Goal: Task Accomplishment & Management: Manage account settings

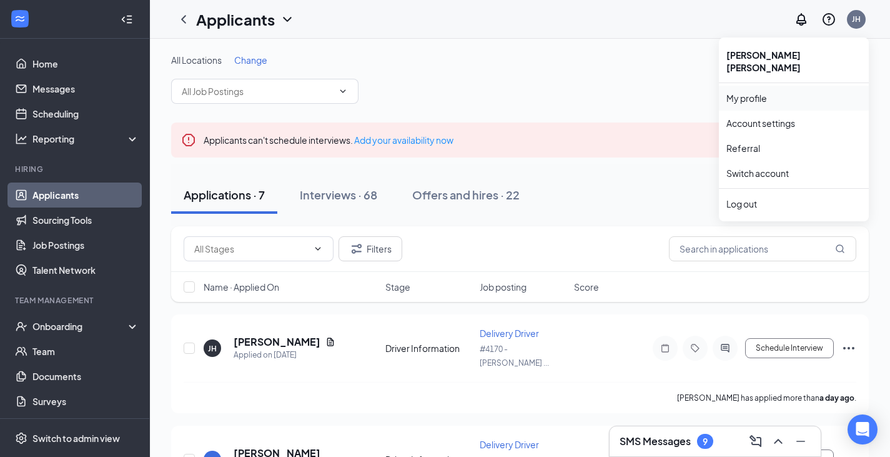
click at [802, 93] on link "My profile" at bounding box center [794, 98] width 135 height 12
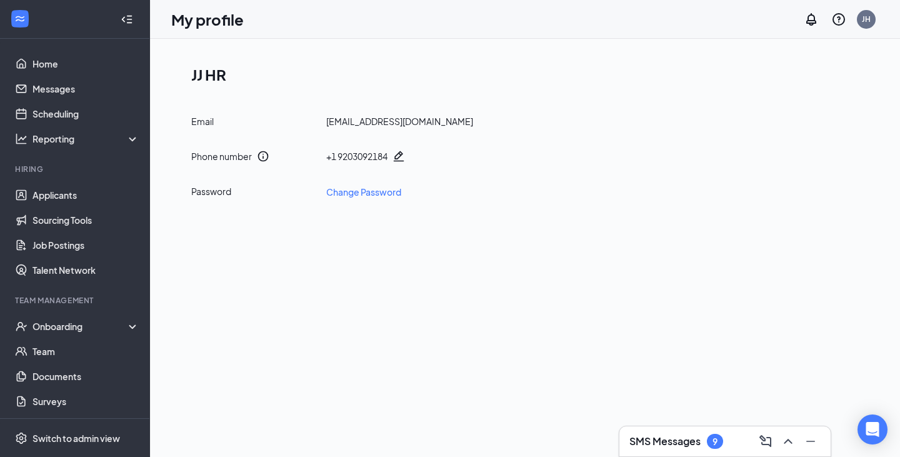
click at [372, 127] on div "[EMAIL_ADDRESS][DOMAIN_NAME]" at bounding box center [399, 121] width 147 height 12
click at [764, 87] on link "Help center" at bounding box center [776, 85] width 135 height 12
click at [92, 66] on link "Home" at bounding box center [85, 63] width 107 height 25
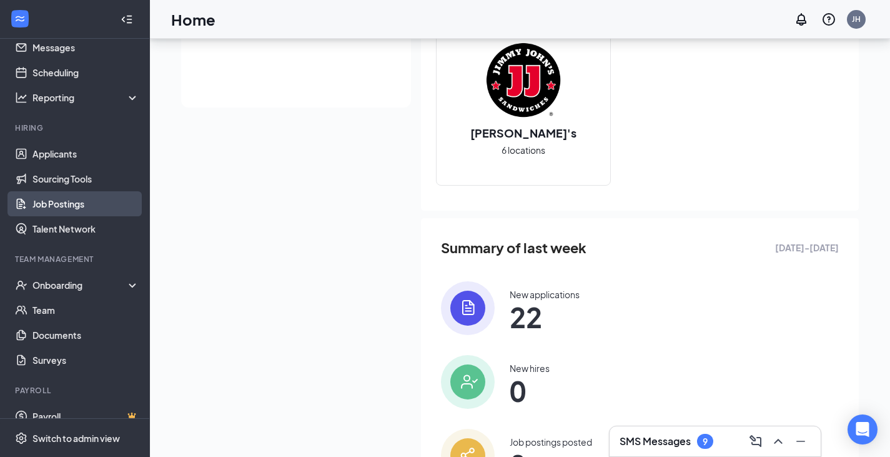
scroll to position [57, 0]
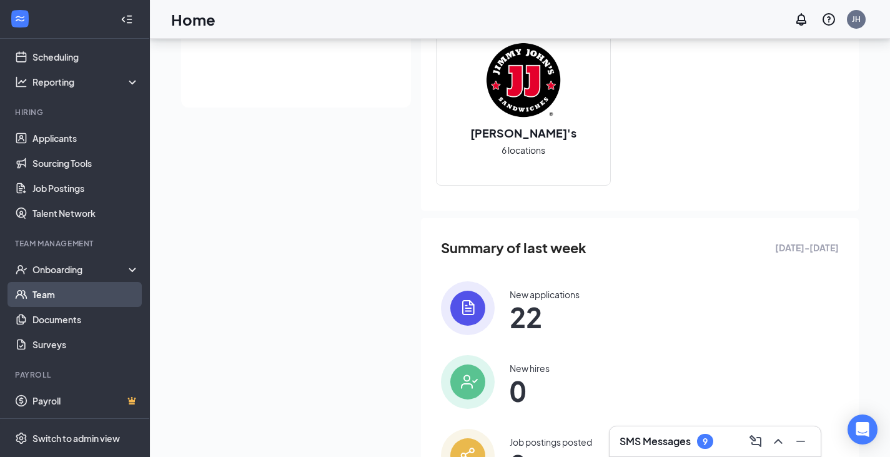
click at [41, 294] on link "Team" at bounding box center [85, 294] width 107 height 25
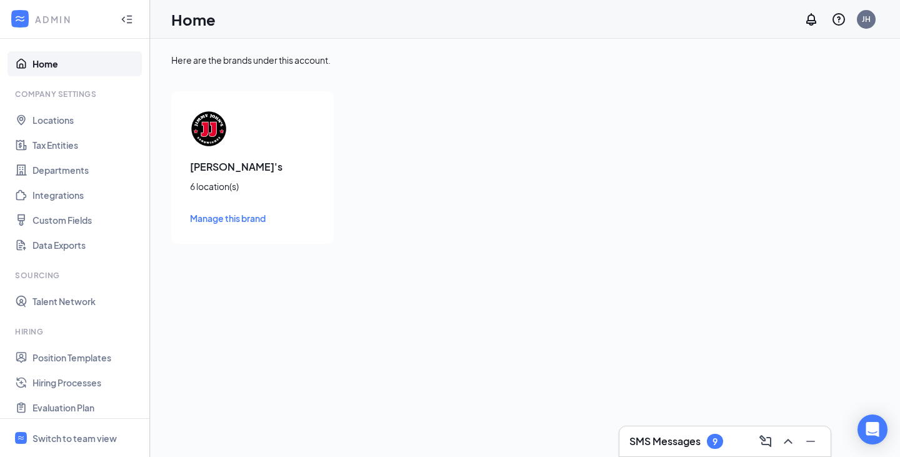
click at [251, 216] on span "Manage this brand" at bounding box center [228, 217] width 76 height 11
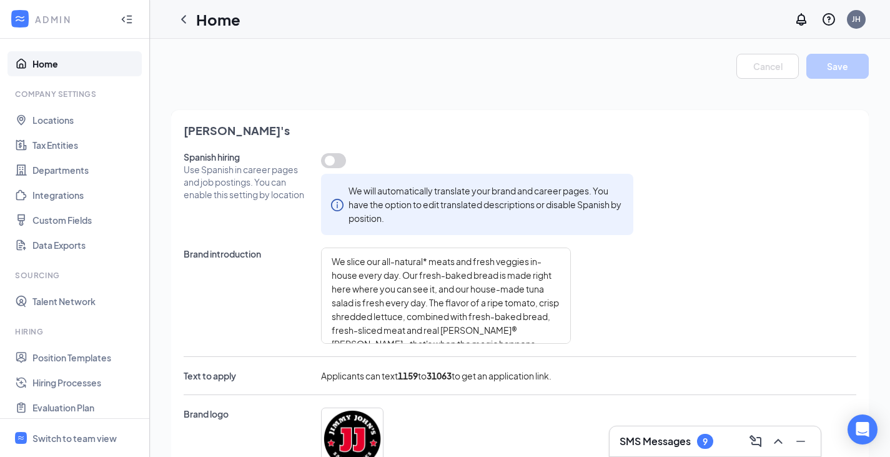
click at [205, 21] on h1 "Home" at bounding box center [218, 19] width 44 height 21
click at [182, 24] on icon "ChevronLeft" at bounding box center [183, 19] width 15 height 15
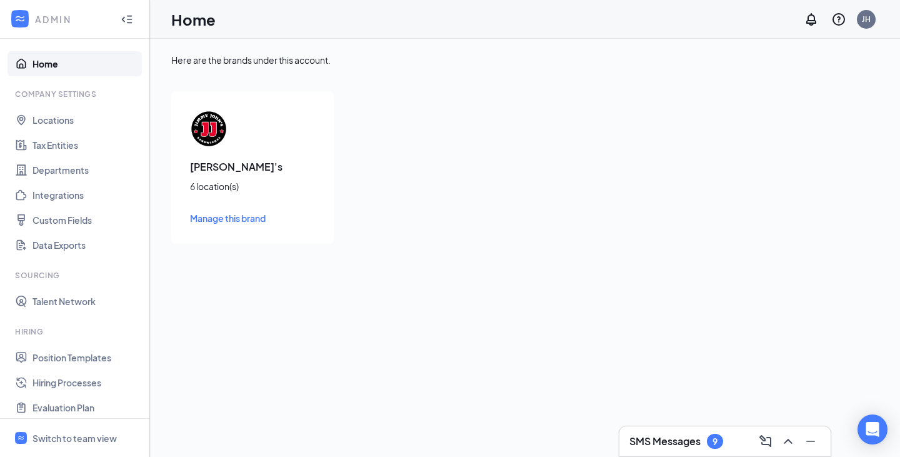
scroll to position [169, 0]
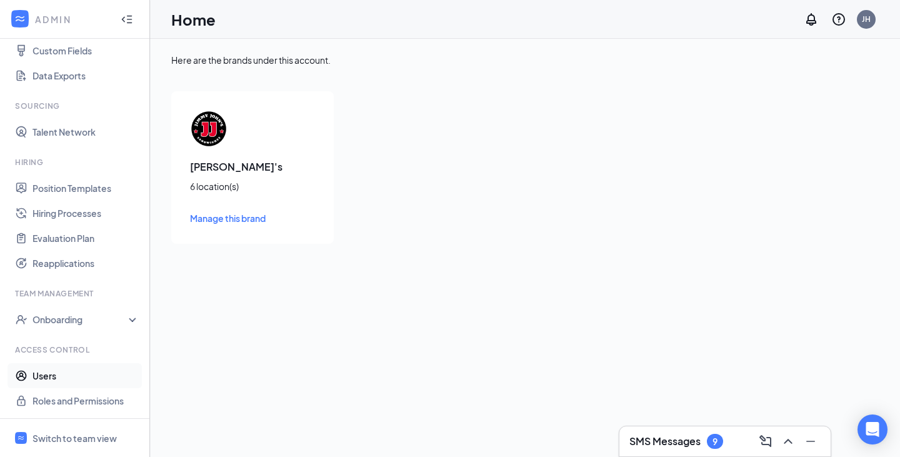
click at [81, 379] on link "Users" at bounding box center [85, 375] width 107 height 25
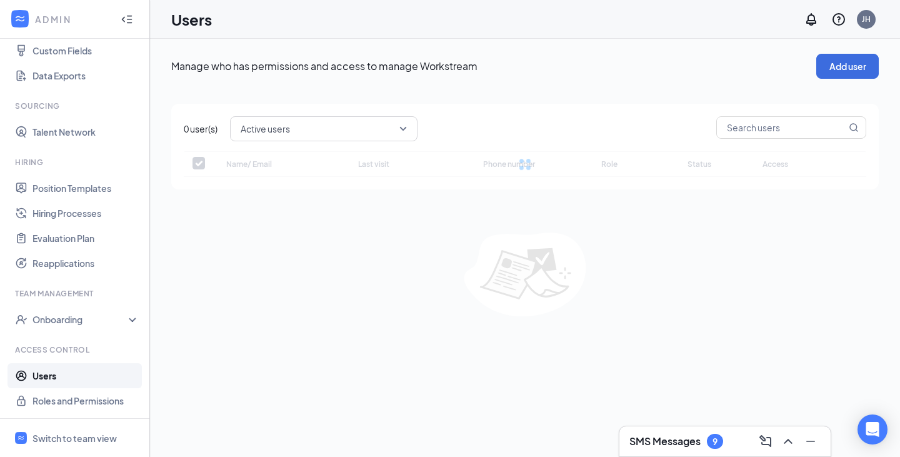
checkbox input "false"
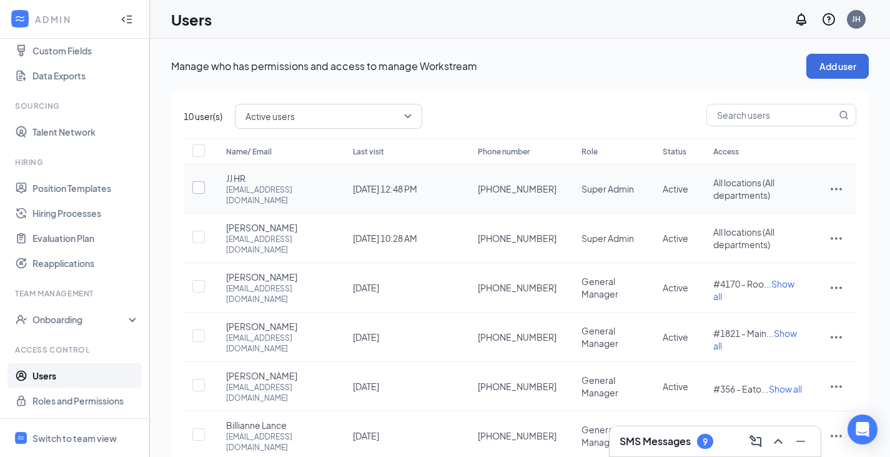
click at [199, 184] on input "checkbox" at bounding box center [198, 187] width 12 height 12
checkbox input "true"
click at [831, 181] on icon "ActionsIcon" at bounding box center [836, 188] width 15 height 15
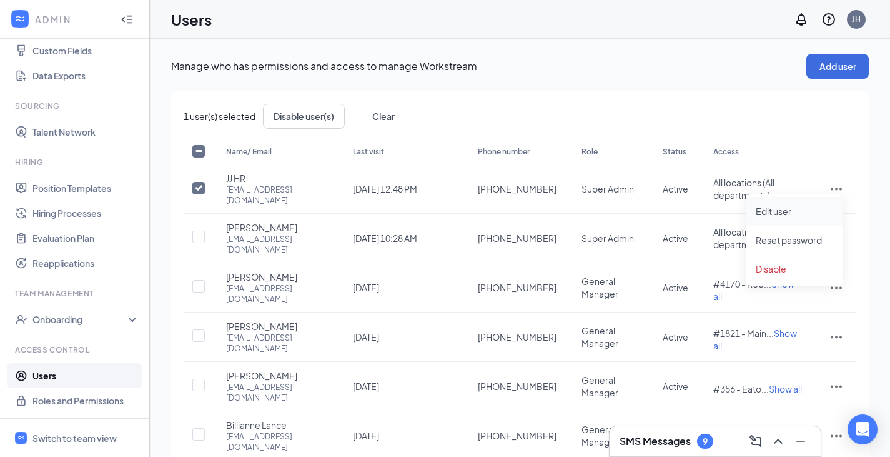
click at [807, 211] on span "Edit user" at bounding box center [794, 211] width 77 height 14
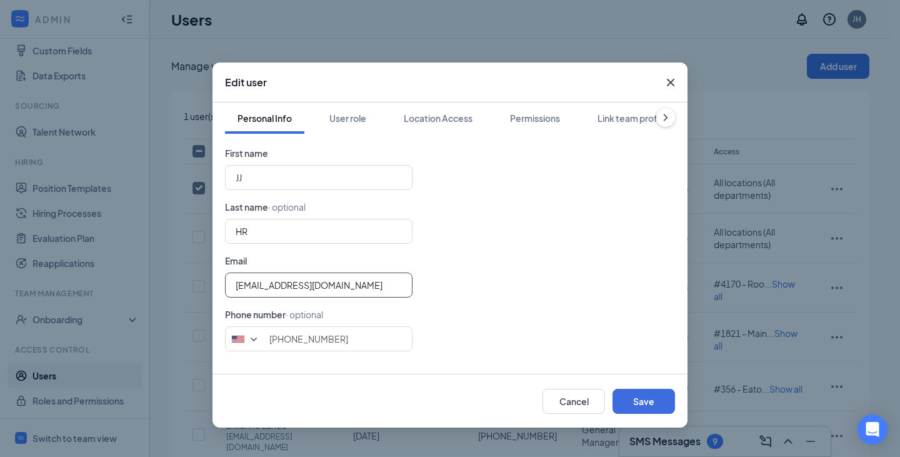
drag, startPoint x: 317, startPoint y: 286, endPoint x: 262, endPoint y: 274, distance: 55.8
click at [217, 286] on div "Personal Info User role Location Access Permissions Link team profile First nam…" at bounding box center [449, 237] width 475 height 271
drag, startPoint x: 273, startPoint y: 284, endPoint x: 396, endPoint y: 290, distance: 122.6
click at [396, 290] on input "[EMAIL_ADDRESS][DOMAIN_NAME]" at bounding box center [318, 284] width 187 height 25
type input "[EMAIL_ADDRESS][DOMAIN_NAME]"
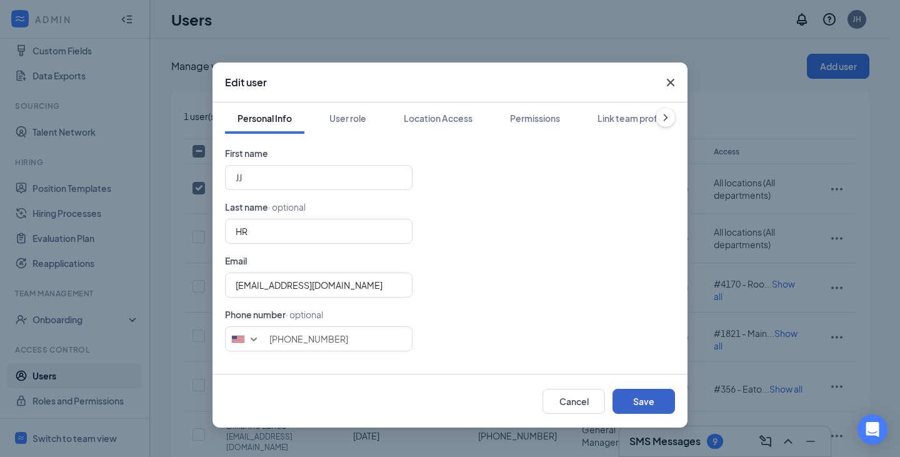
click at [635, 399] on button "Save" at bounding box center [643, 401] width 62 height 25
type input "9203092184"
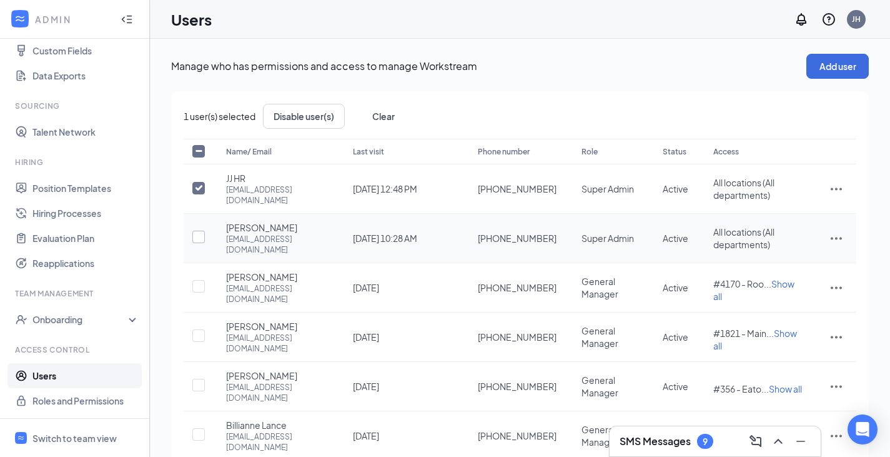
click at [198, 231] on input "checkbox" at bounding box center [198, 237] width 12 height 12
drag, startPoint x: 202, startPoint y: 226, endPoint x: 204, endPoint y: 216, distance: 10.2
click at [203, 231] on input "checkbox" at bounding box center [198, 237] width 12 height 12
checkbox input "false"
click at [195, 182] on input "checkbox" at bounding box center [198, 188] width 12 height 12
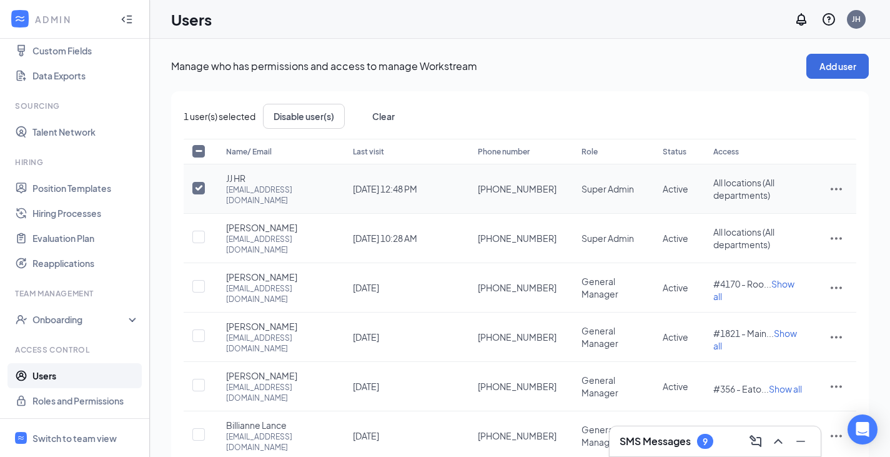
checkbox input "false"
click at [834, 231] on icon "ActionsIcon" at bounding box center [836, 238] width 15 height 15
click at [804, 251] on span "Edit user" at bounding box center [794, 252] width 77 height 14
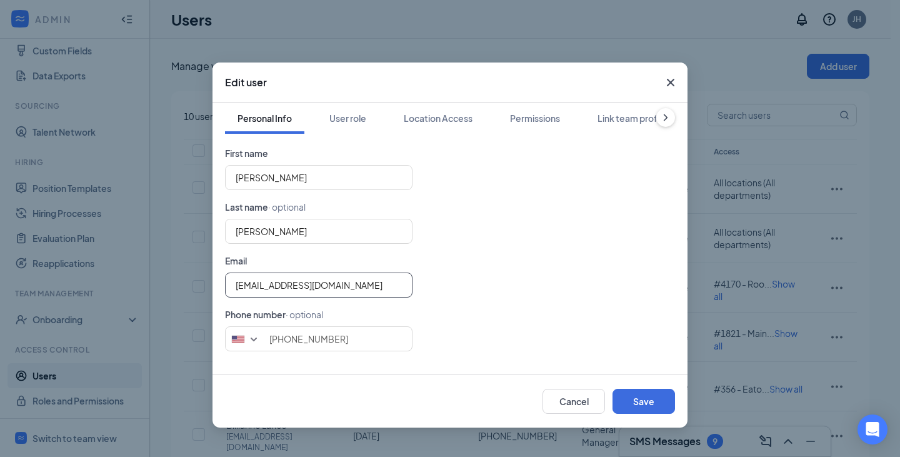
drag, startPoint x: 346, startPoint y: 284, endPoint x: 29, endPoint y: 227, distance: 321.3
click at [29, 227] on div "Edit user Personal Info User role Location Access Permissions Link team profile…" at bounding box center [450, 228] width 900 height 457
paste input "[DOMAIN_NAME]"
drag, startPoint x: 282, startPoint y: 288, endPoint x: 487, endPoint y: 296, distance: 205.1
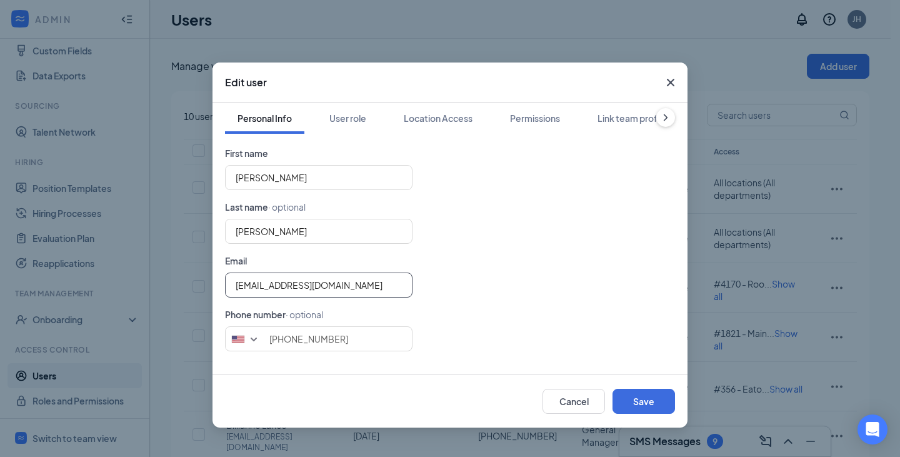
click at [487, 296] on div "[EMAIL_ADDRESS][DOMAIN_NAME]" at bounding box center [450, 284] width 450 height 25
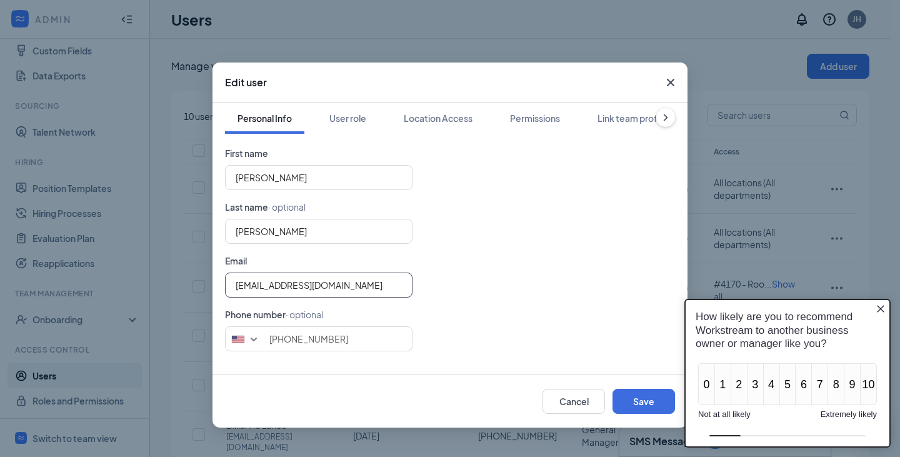
scroll to position [0, 0]
type input "S"
paste input "[EMAIL_ADDRESS][DOMAIN_NAME]"
type input "[EMAIL_ADDRESS][DOMAIN_NAME]"
click at [644, 406] on button "Save" at bounding box center [643, 401] width 62 height 25
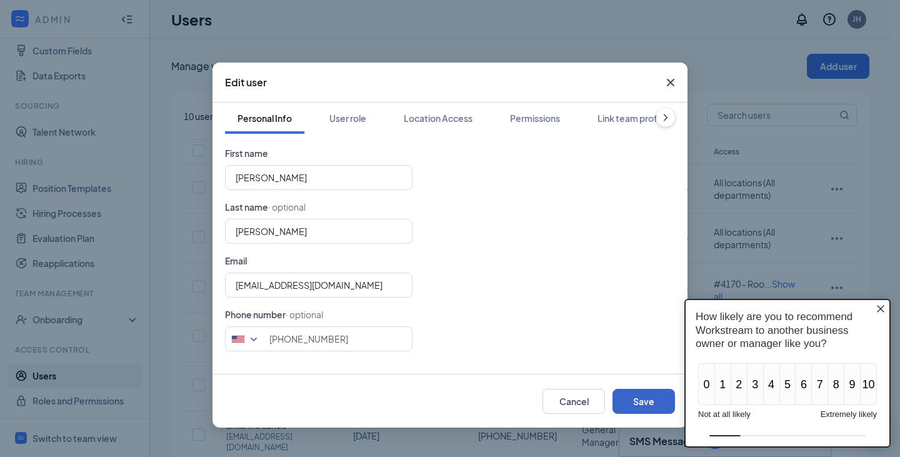
type input "9203092185"
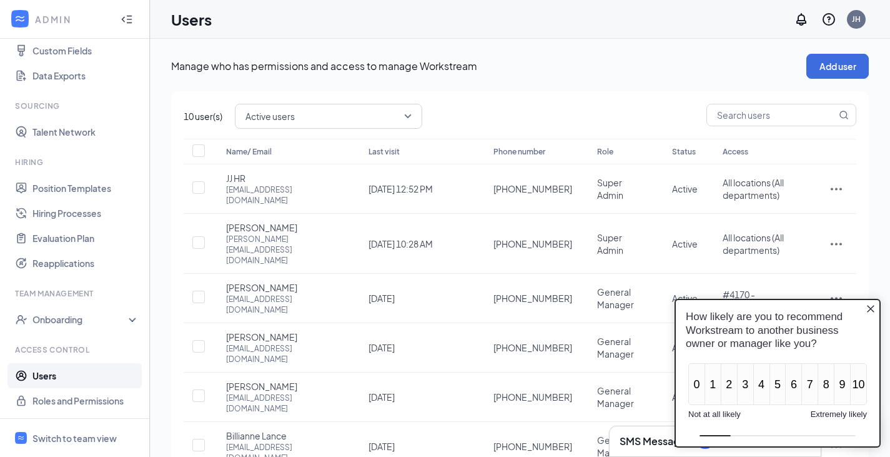
click at [876, 309] on div "How likely are you to recommend Workstream to another business owner or manager…" at bounding box center [778, 330] width 204 height 60
click at [870, 307] on icon "Close button" at bounding box center [871, 309] width 10 height 10
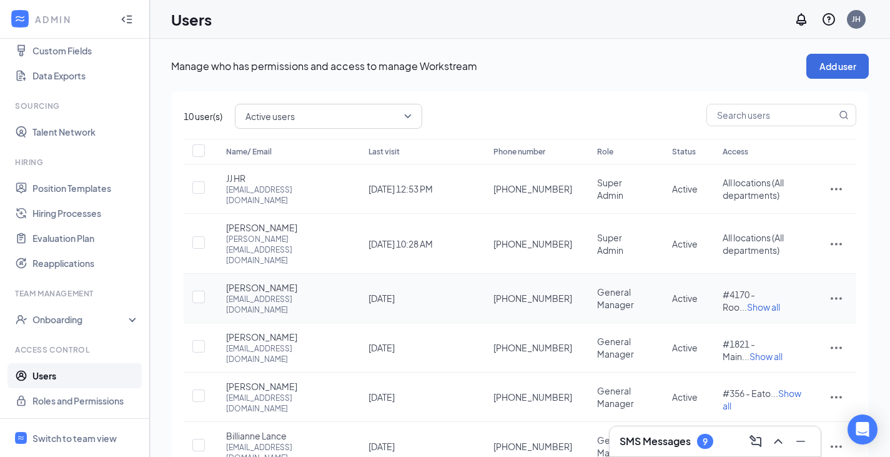
click at [840, 297] on icon "ActionsIcon" at bounding box center [836, 298] width 11 height 2
click at [787, 299] on span "Edit user" at bounding box center [774, 301] width 36 height 11
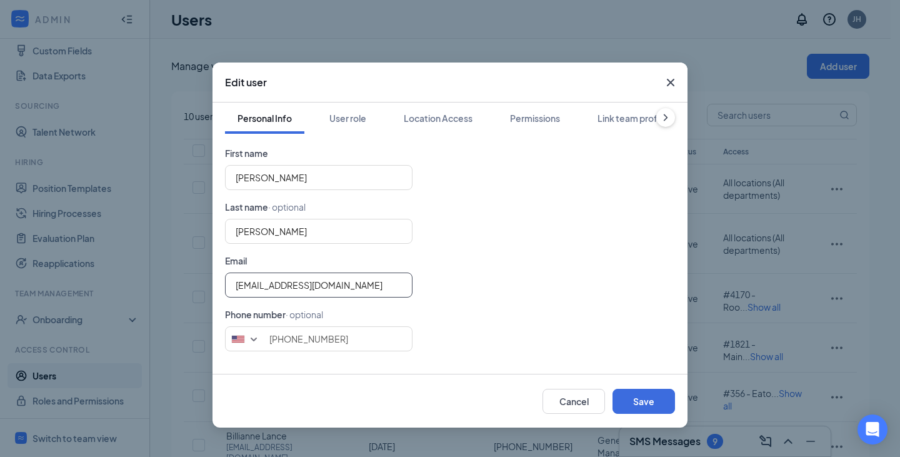
drag, startPoint x: 386, startPoint y: 289, endPoint x: 0, endPoint y: 222, distance: 391.8
click at [0, 222] on div "Edit user Personal Info User role Location Access Permissions Link team profile…" at bounding box center [450, 228] width 900 height 457
paste input "JimmyJohnsMarinette@DaffinsonInvestments"
type input "[EMAIL_ADDRESS][DOMAIN_NAME]"
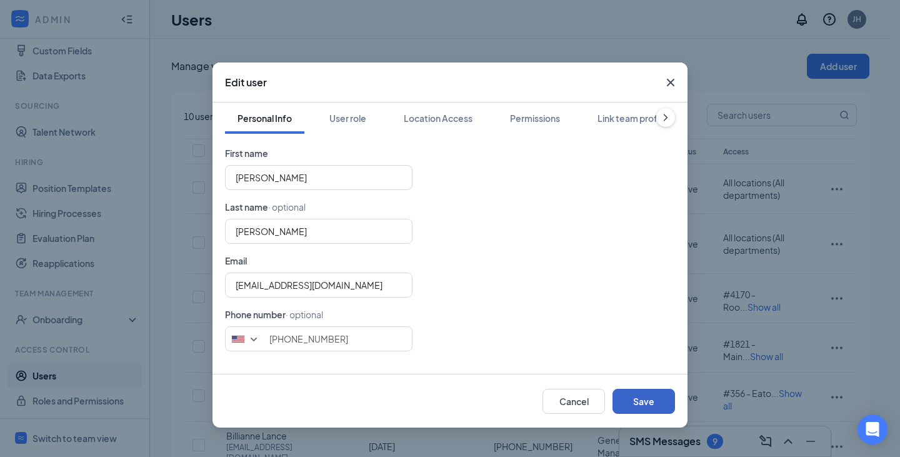
click at [652, 402] on button "Save" at bounding box center [643, 401] width 62 height 25
type input "9062906659"
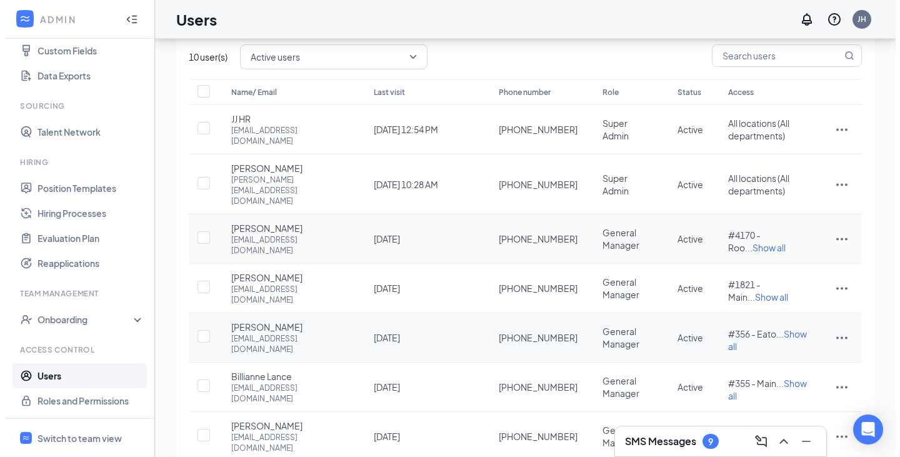
scroll to position [62, 0]
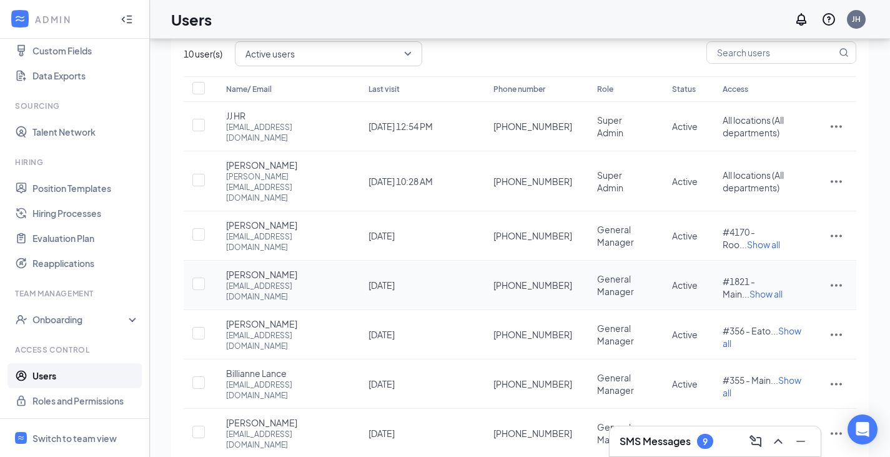
click at [847, 290] on td at bounding box center [837, 285] width 40 height 49
click at [839, 291] on icon "ActionsIcon" at bounding box center [836, 284] width 15 height 15
click at [784, 325] on span "Edit user" at bounding box center [774, 320] width 36 height 11
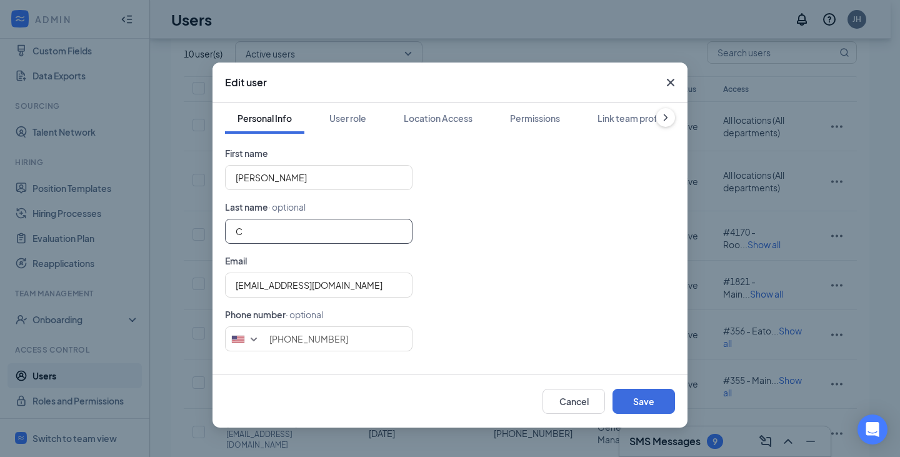
click at [320, 226] on input "C" at bounding box center [318, 231] width 187 height 25
type input "[PERSON_NAME]"
paste input "JimmyJohnsDepere@DaffinsonInvestments"
type input "[EMAIL_ADDRESS][DOMAIN_NAME]"
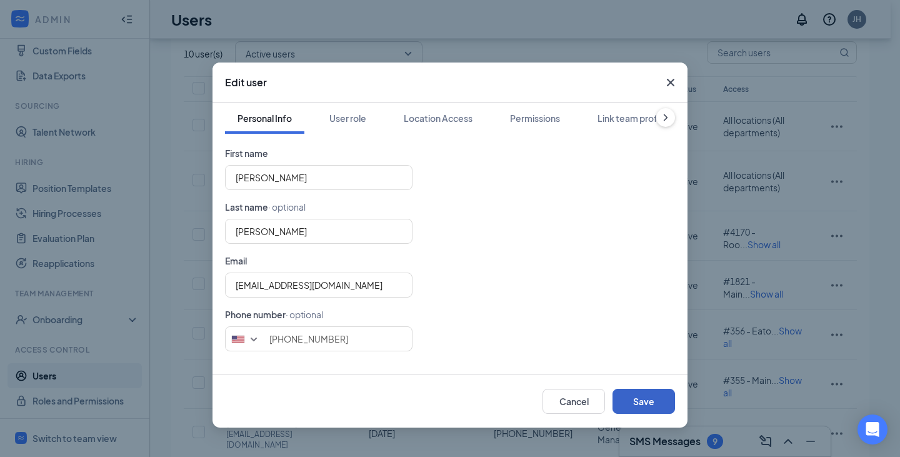
click at [641, 399] on button "Save" at bounding box center [643, 401] width 62 height 25
type input "9203357370"
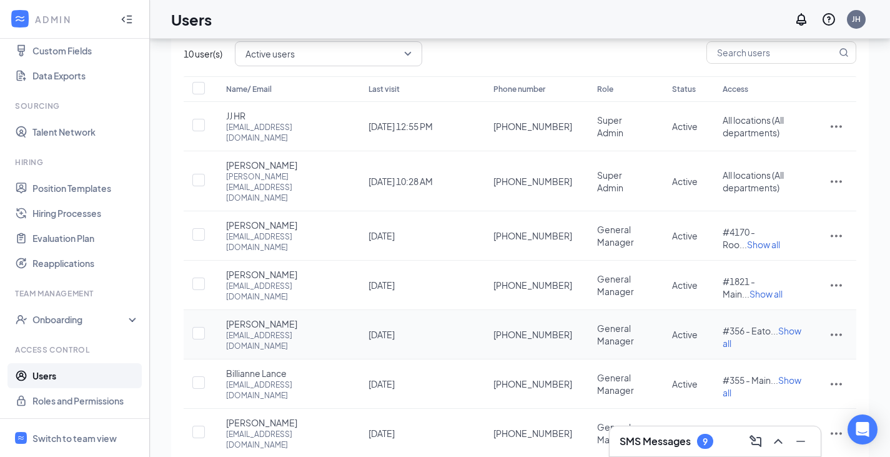
click at [837, 336] on icon "ActionsIcon" at bounding box center [836, 335] width 11 height 2
click at [804, 372] on span "Edit user" at bounding box center [794, 374] width 77 height 14
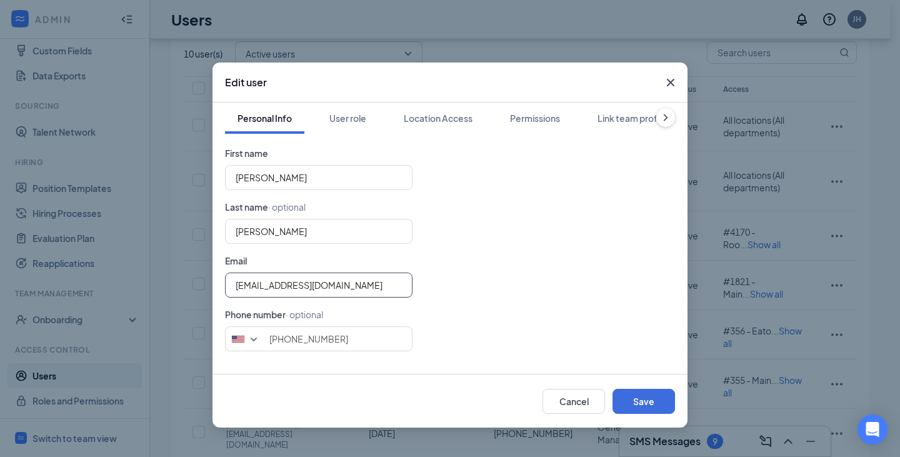
drag, startPoint x: 385, startPoint y: 288, endPoint x: 0, endPoint y: 246, distance: 387.2
click at [0, 246] on div "Edit user Personal Info User role Location Access Permissions Link team profile…" at bounding box center [450, 228] width 900 height 457
paste input "JimmyJohnsBellevue@DaffinsonInvestments"
type input "[EMAIL_ADDRESS][DOMAIN_NAME]"
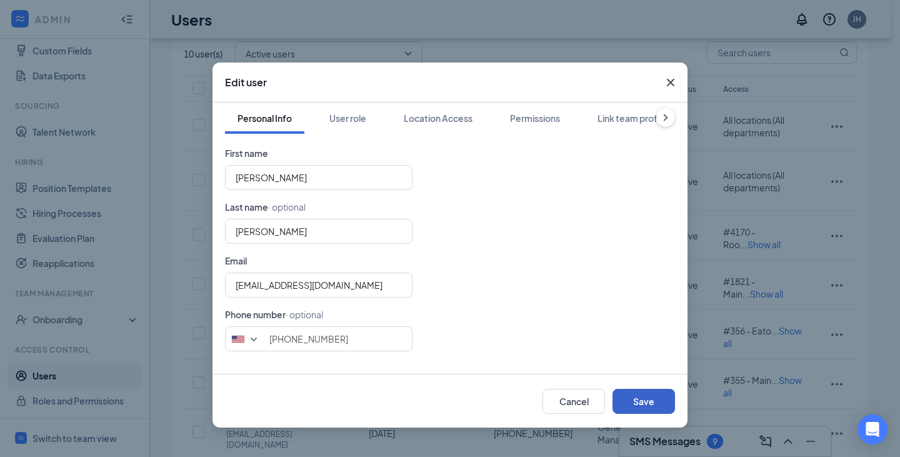
click at [647, 397] on button "Save" at bounding box center [643, 401] width 62 height 25
type input "9203606780"
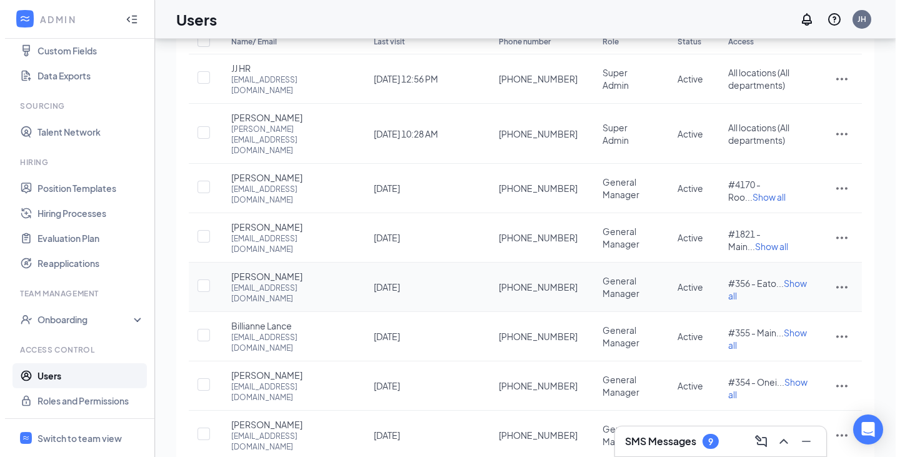
scroll to position [125, 0]
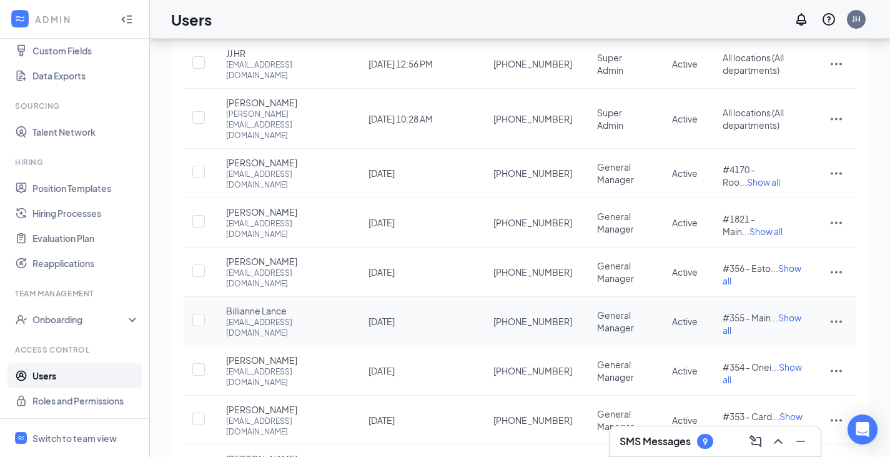
click at [828, 341] on td at bounding box center [837, 321] width 40 height 49
click at [839, 329] on icon "ActionsIcon" at bounding box center [836, 321] width 15 height 15
click at [787, 371] on span "Edit user" at bounding box center [794, 364] width 77 height 14
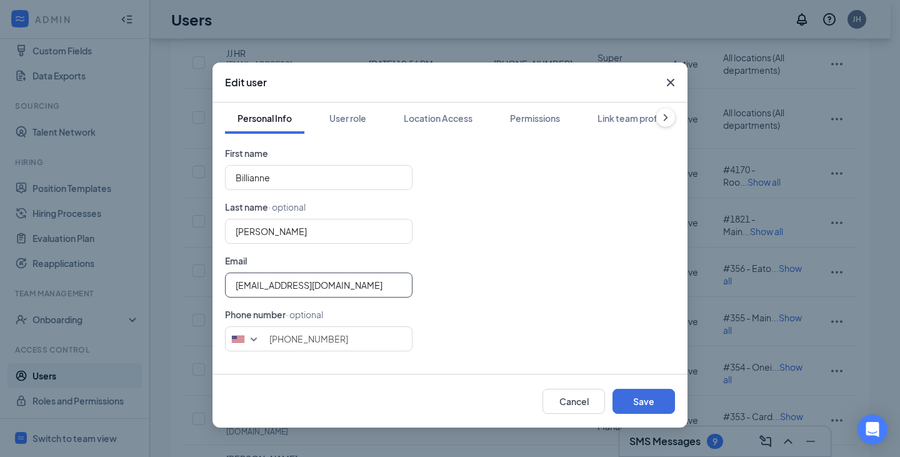
drag, startPoint x: 362, startPoint y: 287, endPoint x: 41, endPoint y: 277, distance: 321.4
click at [41, 277] on div "Edit user Personal Info User role Location Access Permissions Link team profile…" at bounding box center [450, 228] width 900 height 457
paste input "JimmyJohnsMain@DaffinsonInvestments"
type input "[EMAIL_ADDRESS][DOMAIN_NAME]"
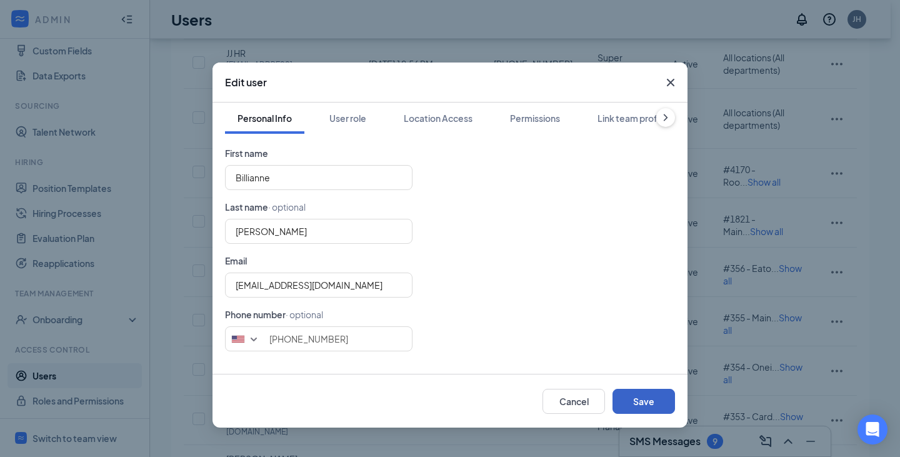
click at [642, 400] on button "Save" at bounding box center [643, 401] width 62 height 25
type input "9207847470"
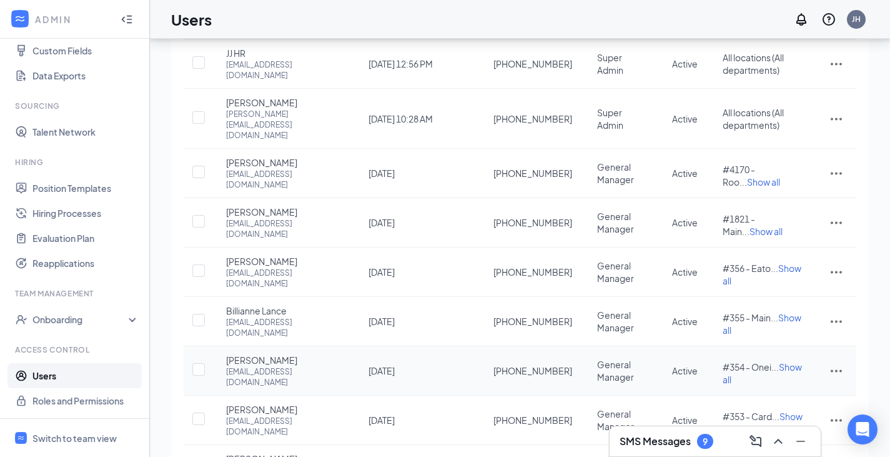
click at [840, 378] on icon "ActionsIcon" at bounding box center [836, 370] width 15 height 15
click at [810, 419] on span "Edit user" at bounding box center [794, 418] width 77 height 14
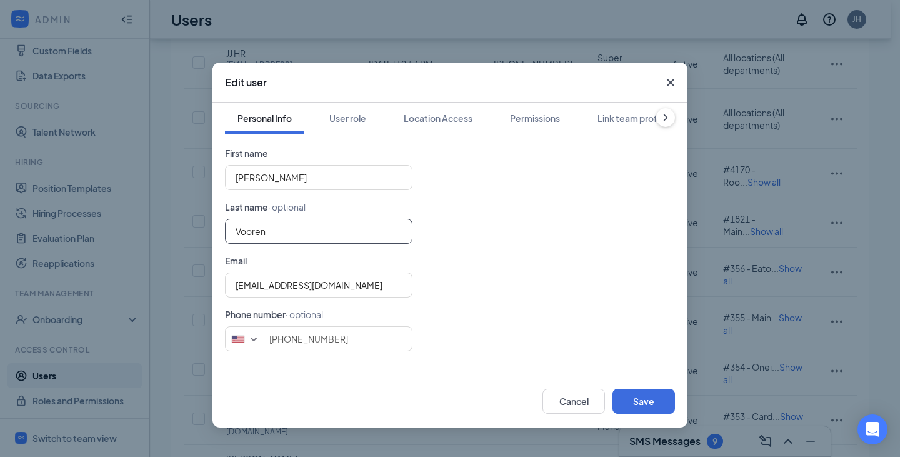
click at [292, 234] on input "Vooren" at bounding box center [318, 231] width 187 height 25
type input "[PERSON_NAME]"
type input "Vooren"
drag, startPoint x: 267, startPoint y: 177, endPoint x: 319, endPoint y: 179, distance: 51.3
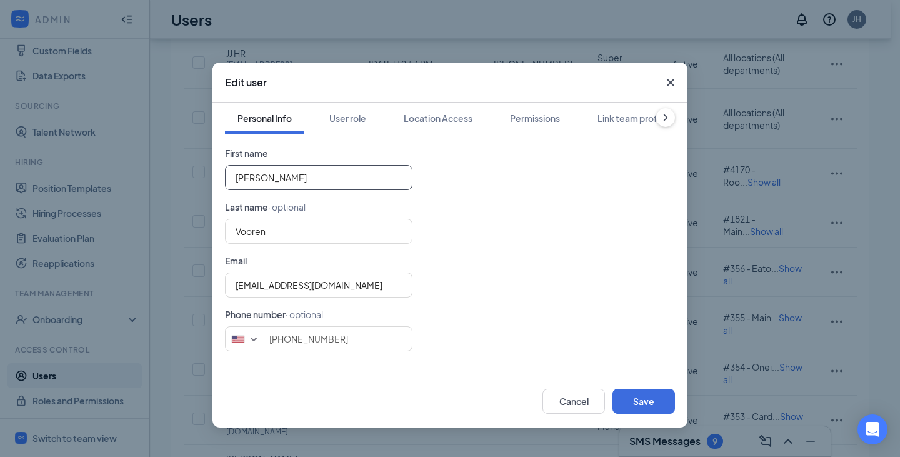
click at [319, 179] on input "[PERSON_NAME]" at bounding box center [318, 177] width 187 height 25
type input "[PERSON_NAME]"
click at [236, 232] on input "Vooren" at bounding box center [318, 231] width 187 height 25
type input "[PERSON_NAME]"
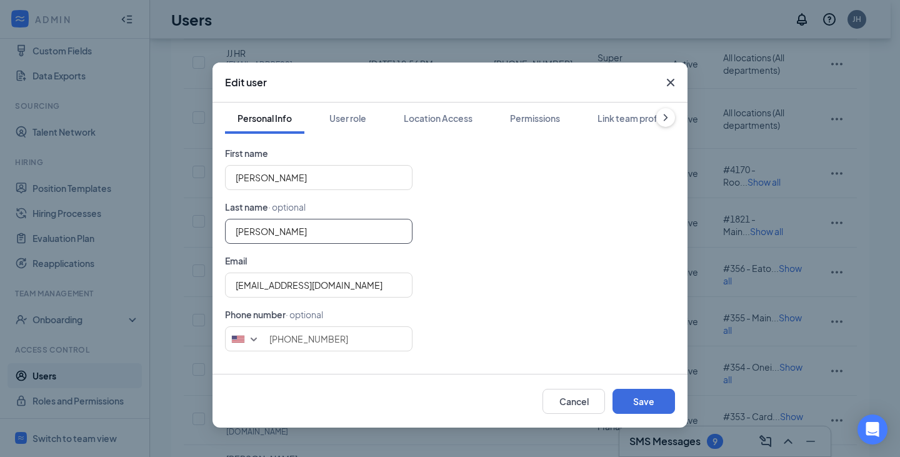
type input "Vooren"
drag, startPoint x: 383, startPoint y: 282, endPoint x: 99, endPoint y: 243, distance: 286.3
click at [99, 243] on div "Edit user Personal Info User role Location Access Permissions Link team profile…" at bounding box center [450, 228] width 900 height 457
paste input "JimmyJohnsOneida@DaffinsonInvestments"
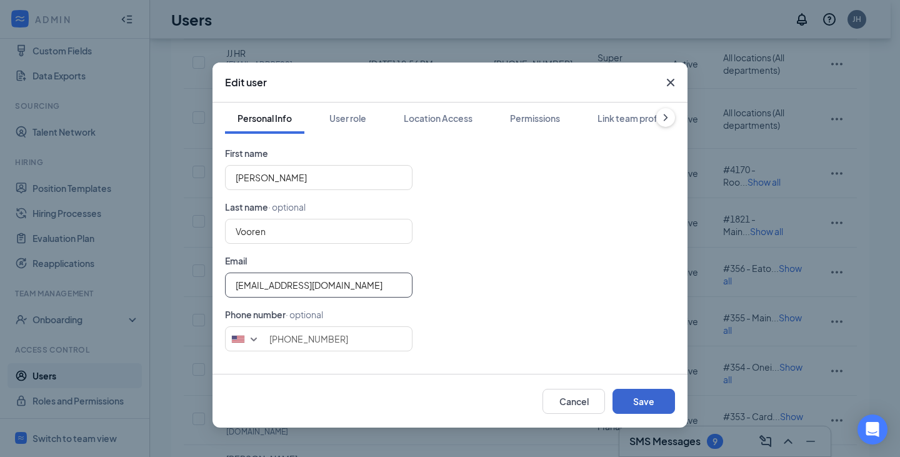
type input "[EMAIL_ADDRESS][DOMAIN_NAME]"
click at [652, 400] on button "Save" at bounding box center [643, 401] width 62 height 25
type input "9203271251"
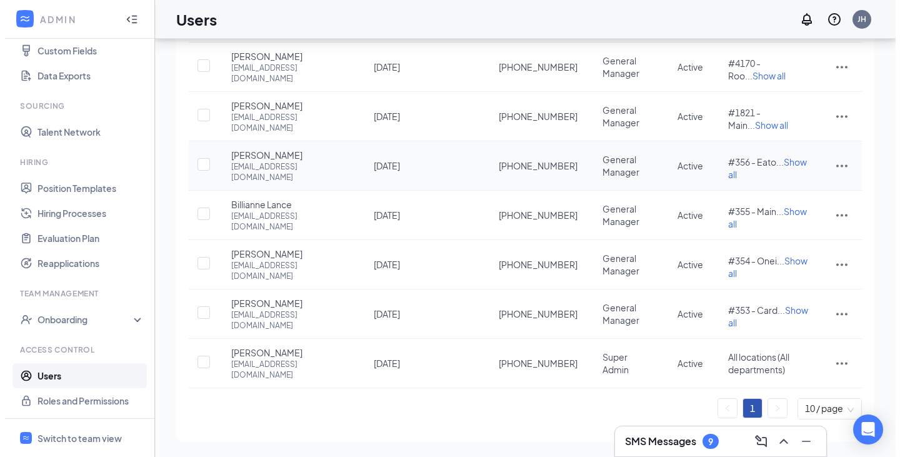
scroll to position [261, 0]
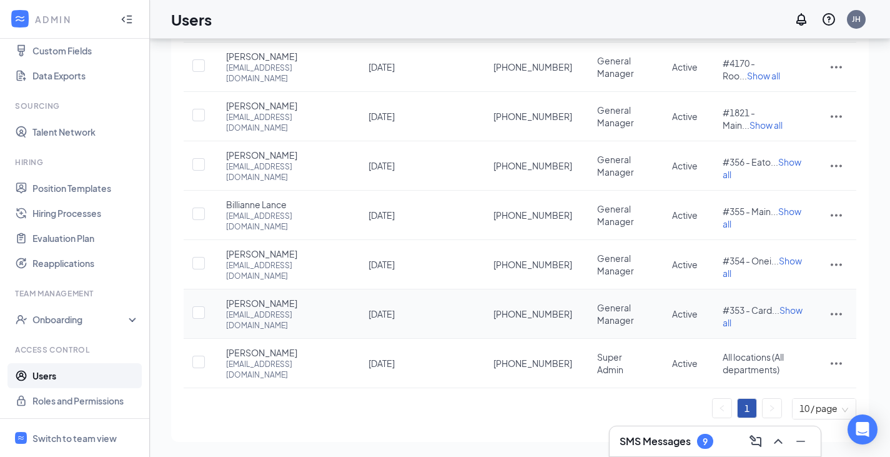
click at [834, 312] on icon "ActionsIcon" at bounding box center [836, 313] width 15 height 15
click at [806, 357] on span "Edit user" at bounding box center [794, 364] width 77 height 14
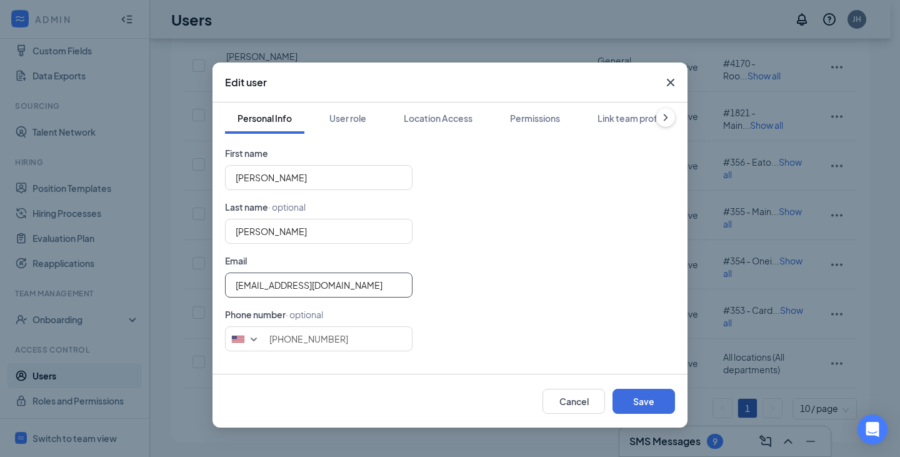
drag, startPoint x: 382, startPoint y: 292, endPoint x: 17, endPoint y: 235, distance: 370.1
click at [17, 235] on div "Edit user Personal Info User role Location Access Permissions Link team profile…" at bounding box center [450, 228] width 900 height 457
paste input "JimmyJohnsHoward@DaffinsonInvestments"
type input "[EMAIL_ADDRESS][DOMAIN_NAME]"
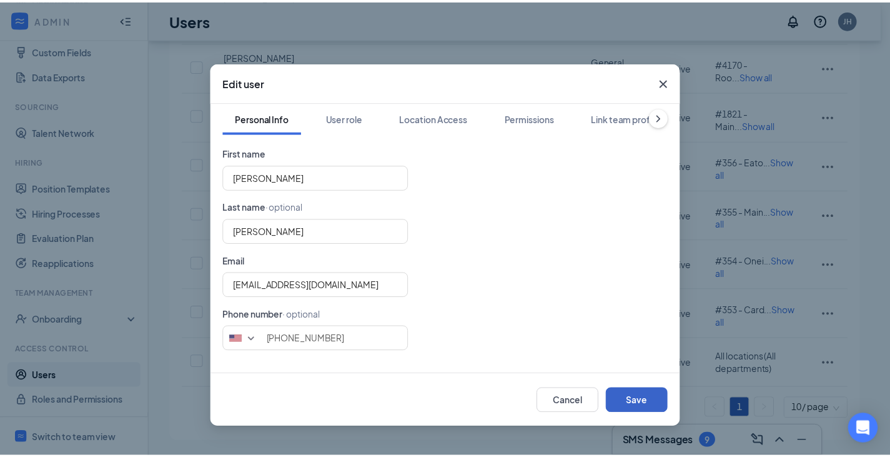
scroll to position [0, 0]
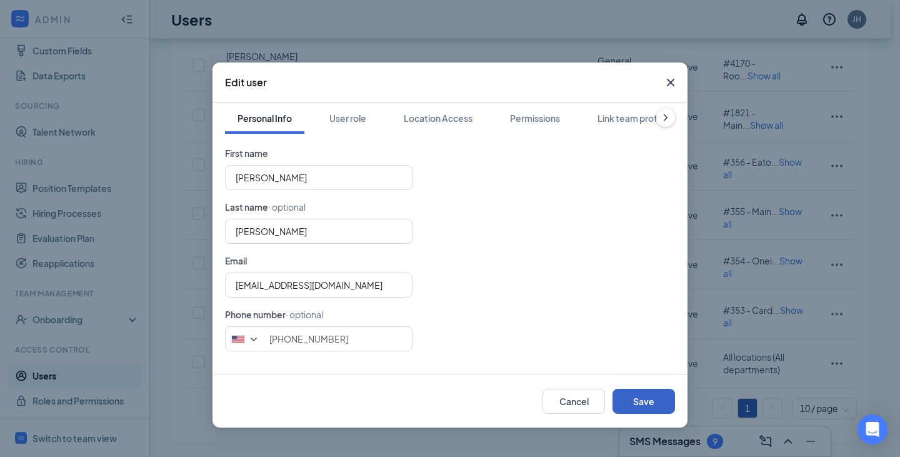
click at [641, 404] on button "Save" at bounding box center [643, 401] width 62 height 25
type input "9206060198"
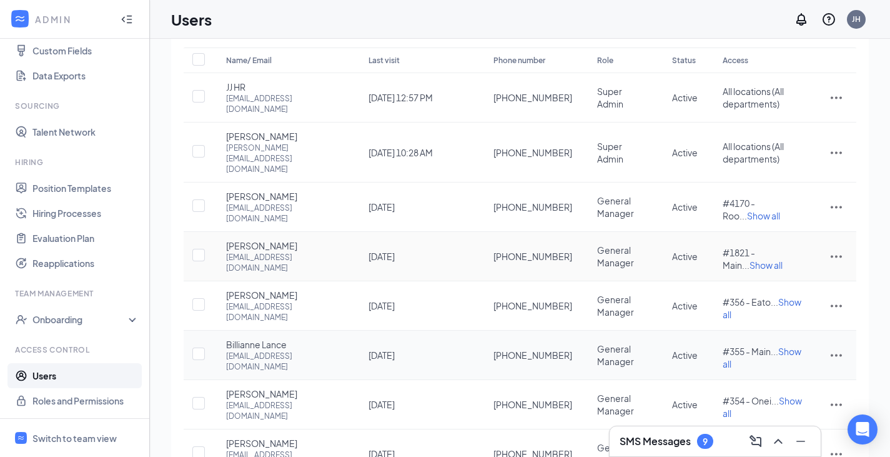
scroll to position [11, 0]
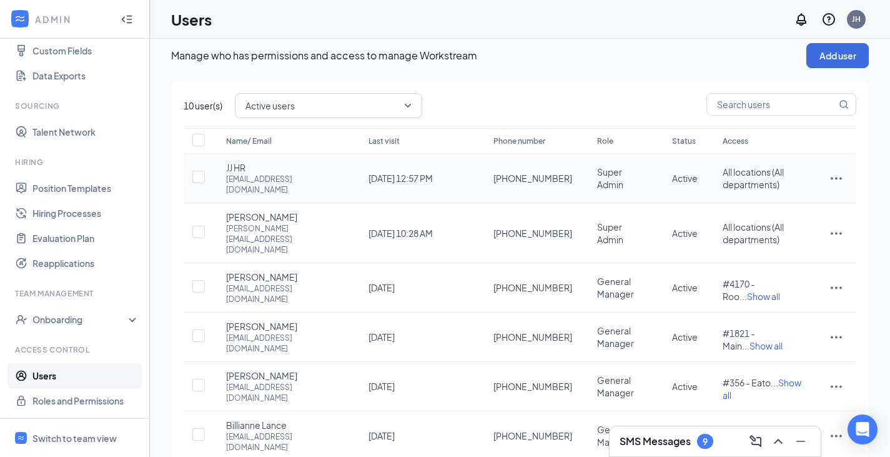
click at [840, 182] on icon "ActionsIcon" at bounding box center [836, 178] width 15 height 15
click at [774, 210] on span "Edit user" at bounding box center [774, 212] width 36 height 11
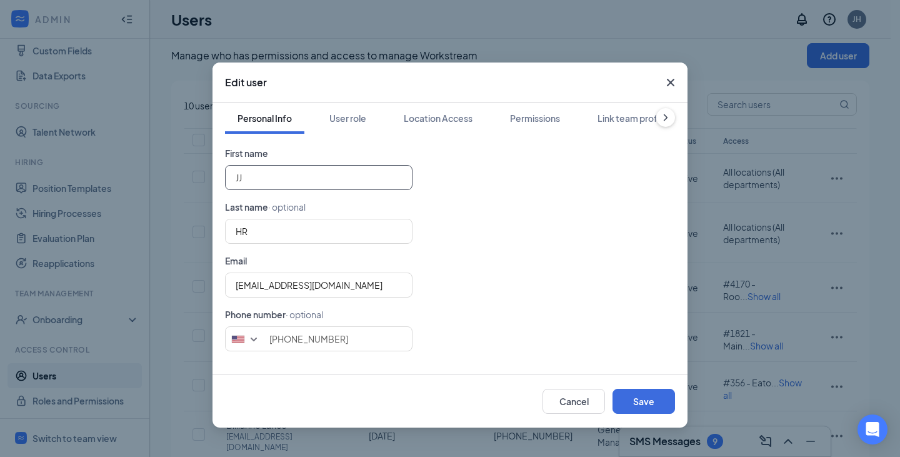
drag, startPoint x: 301, startPoint y: 186, endPoint x: 0, endPoint y: 134, distance: 305.6
click at [0, 134] on div "Edit user Personal Info User role Location Access Permissions Link team profile…" at bounding box center [450, 228] width 900 height 457
type input "[PERSON_NAME]"
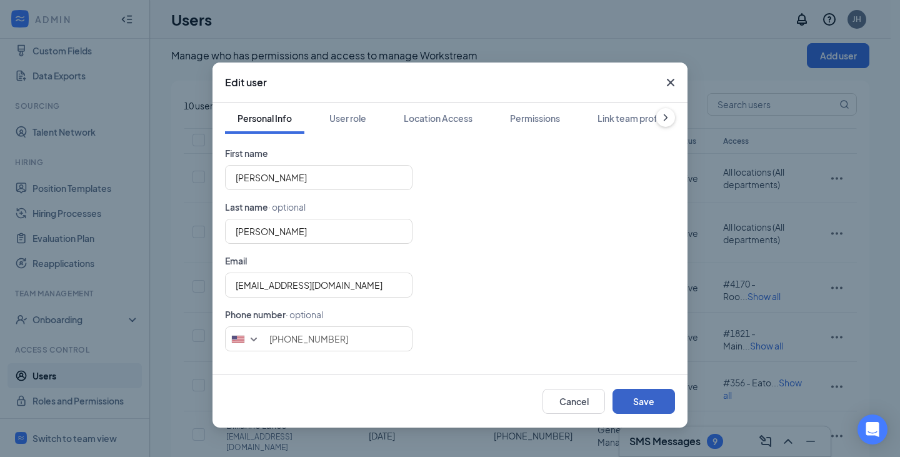
drag, startPoint x: 648, startPoint y: 397, endPoint x: 637, endPoint y: 396, distance: 10.7
click at [649, 397] on button "Save" at bounding box center [643, 401] width 62 height 25
type input "9203092184"
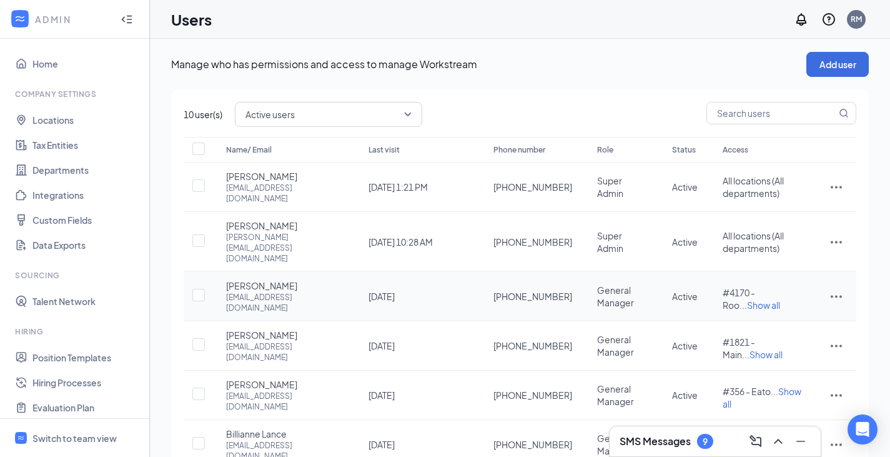
scroll to position [0, 0]
